Goal: Information Seeking & Learning: Learn about a topic

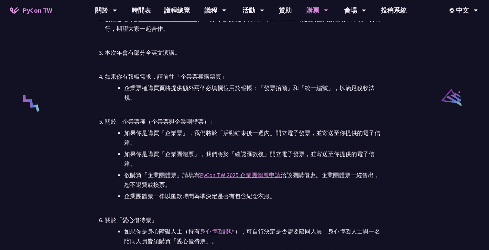
scroll to position [1232, 0]
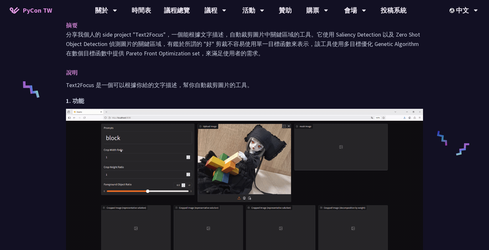
scroll to position [192, 0]
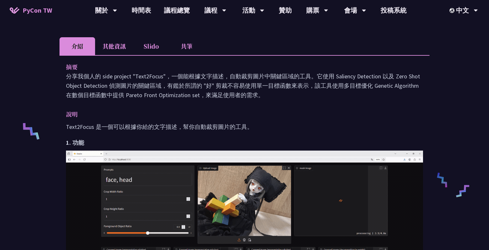
click at [117, 47] on li "其他資訊" at bounding box center [114, 46] width 38 height 18
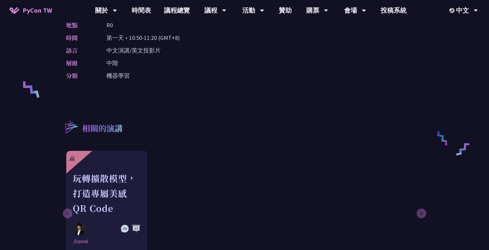
scroll to position [200, 0]
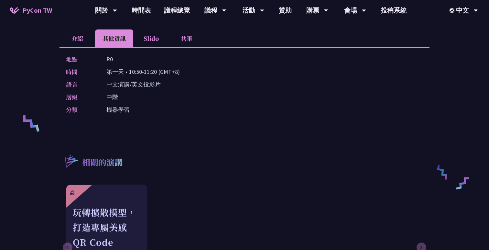
click at [79, 33] on li "介紹" at bounding box center [78, 38] width 36 height 18
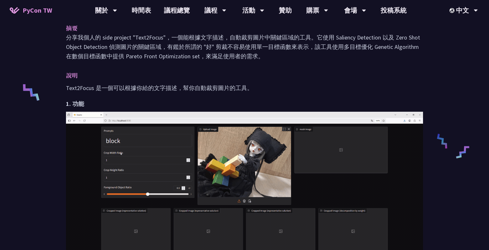
scroll to position [126, 0]
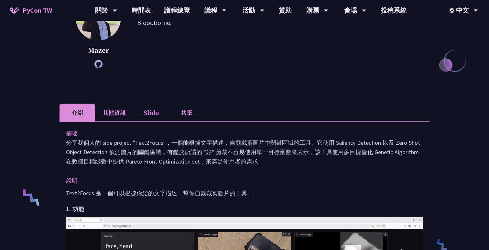
click at [115, 116] on li "其他資訊" at bounding box center [114, 112] width 38 height 18
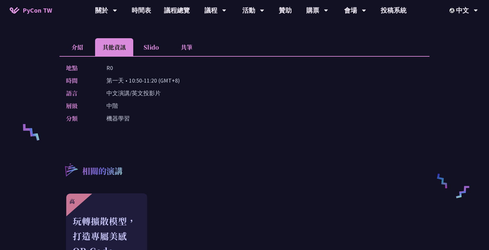
scroll to position [162, 0]
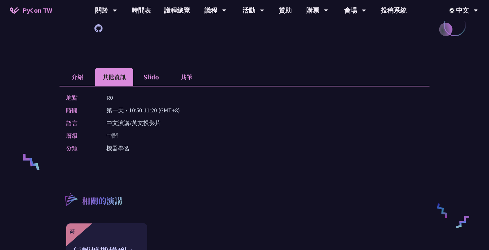
click at [142, 84] on li "Slido" at bounding box center [151, 77] width 36 height 18
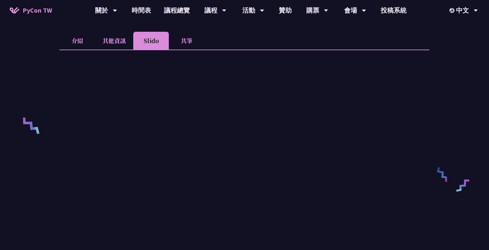
scroll to position [191, 0]
